Goal: Task Accomplishment & Management: Complete application form

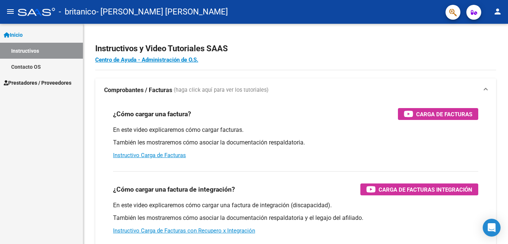
click at [54, 81] on span "Prestadores / Proveedores" at bounding box center [38, 83] width 68 height 8
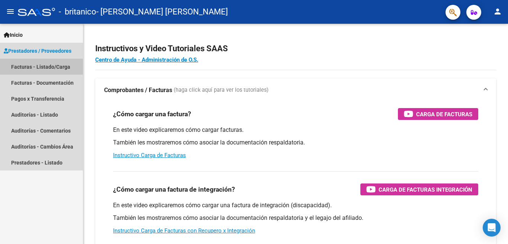
click at [65, 64] on link "Facturas - Listado/Carga" at bounding box center [41, 67] width 83 height 16
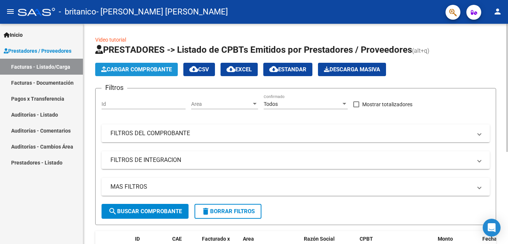
click at [154, 71] on span "Cargar Comprobante" at bounding box center [136, 69] width 71 height 7
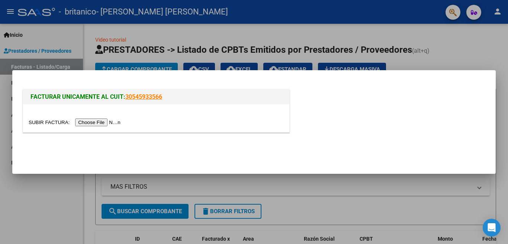
click at [115, 121] on input "file" at bounding box center [76, 123] width 94 height 8
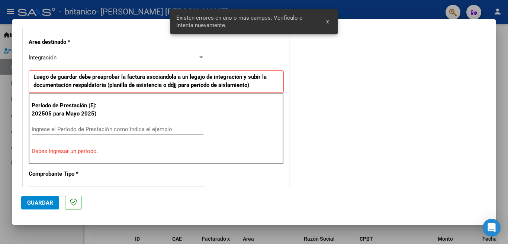
scroll to position [179, 0]
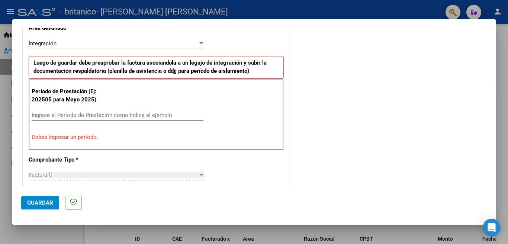
click at [116, 114] on input "Ingrese el Período de Prestación como indica el ejemplo" at bounding box center [118, 115] width 172 height 7
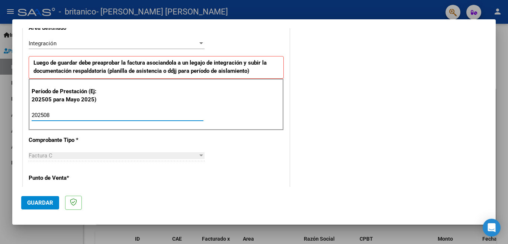
type input "202508"
click at [136, 154] on div "Factura C" at bounding box center [113, 155] width 169 height 7
click at [41, 207] on button "Guardar" at bounding box center [40, 202] width 38 height 13
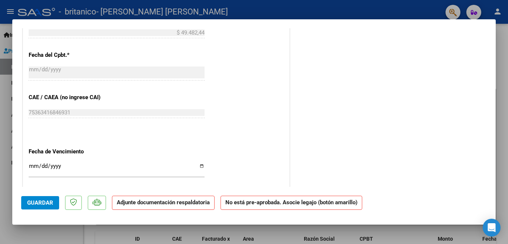
scroll to position [409, 0]
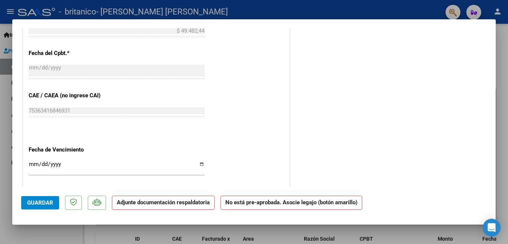
click at [29, 159] on div "Ingresar la fecha" at bounding box center [117, 167] width 176 height 16
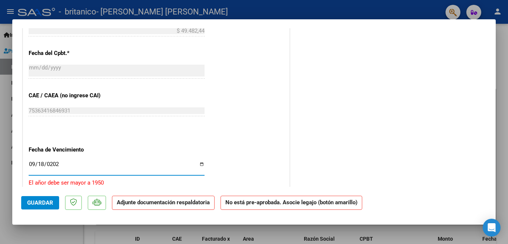
type input "[DATE]"
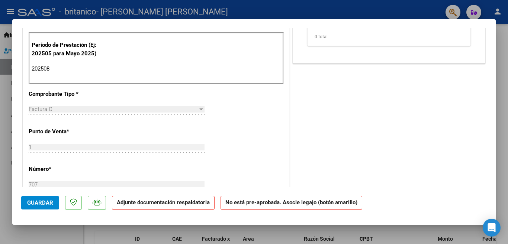
scroll to position [0, 0]
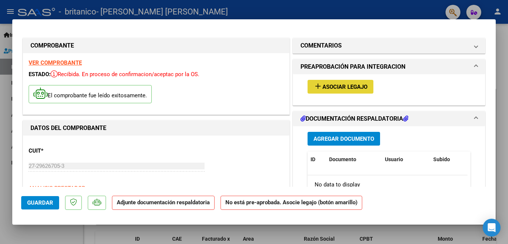
click at [328, 88] on span "Asociar Legajo" at bounding box center [344, 87] width 45 height 7
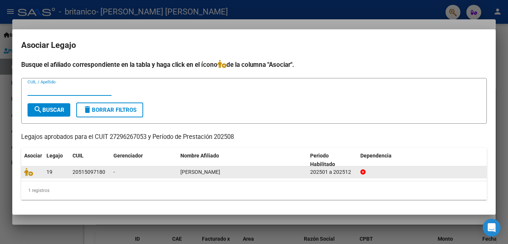
click at [41, 176] on datatable-body-cell at bounding box center [32, 172] width 22 height 12
click at [92, 175] on div "20515097180" at bounding box center [88, 172] width 33 height 9
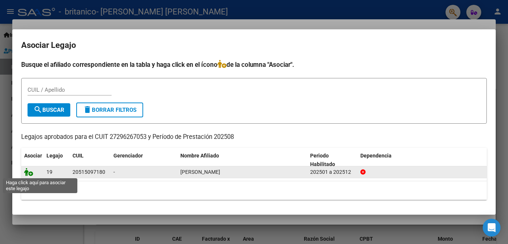
click at [28, 174] on icon at bounding box center [28, 172] width 9 height 8
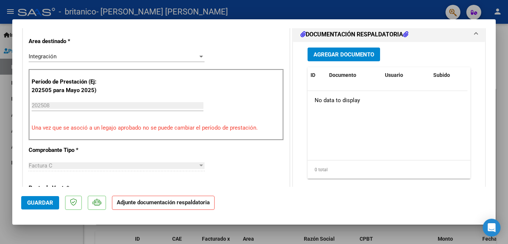
scroll to position [186, 0]
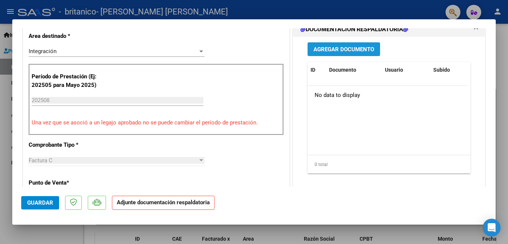
click at [361, 49] on span "Agregar Documento" at bounding box center [343, 49] width 61 height 7
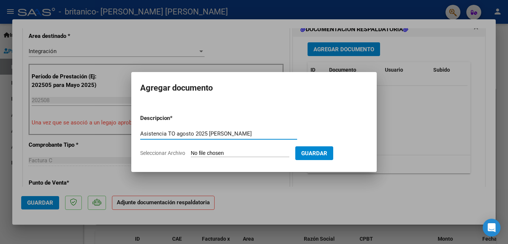
type input "Asistencia TO agosto 2025 [PERSON_NAME]"
click at [227, 155] on input "Seleccionar Archivo" at bounding box center [240, 153] width 98 height 7
type input "C:\fakepath\Asistencia TO Agosto 2055 [PERSON_NAME] DNI 51509718.pdf"
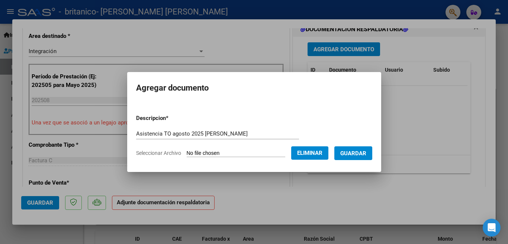
click at [351, 150] on span "Guardar" at bounding box center [353, 153] width 26 height 7
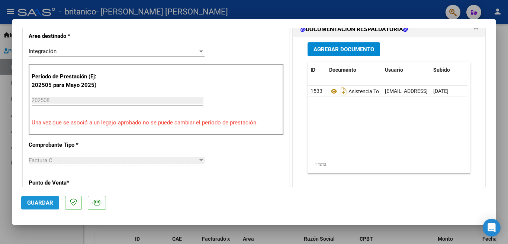
click at [36, 203] on span "Guardar" at bounding box center [40, 203] width 26 height 7
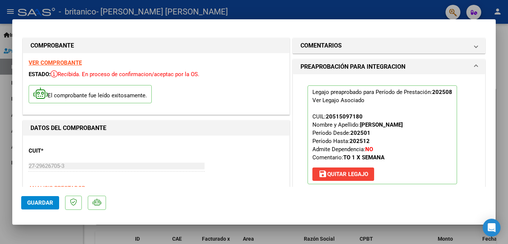
click at [500, 139] on div at bounding box center [254, 122] width 508 height 244
type input "$ 0,00"
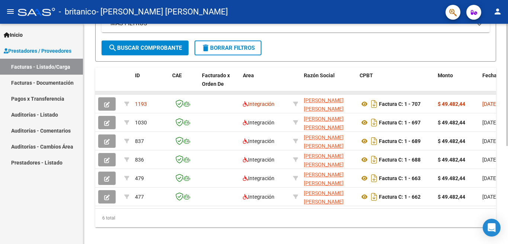
scroll to position [177, 0]
